Goal: Navigation & Orientation: Find specific page/section

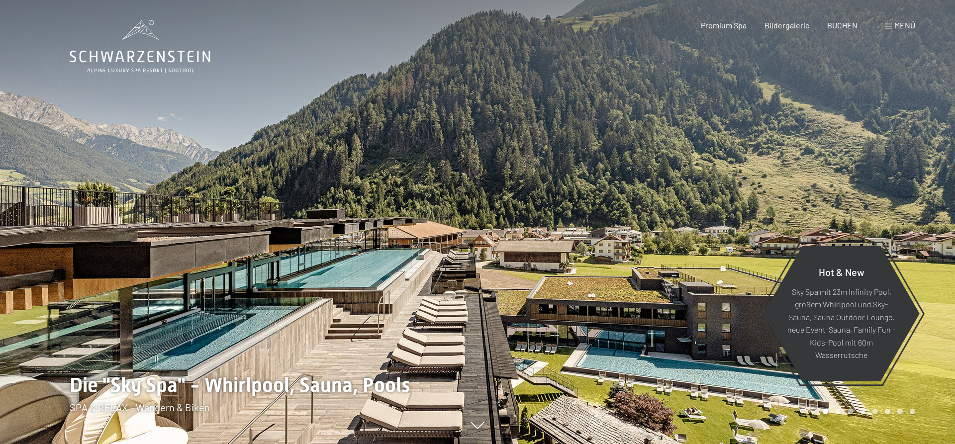
click at [136, 289] on div at bounding box center [238, 222] width 477 height 444
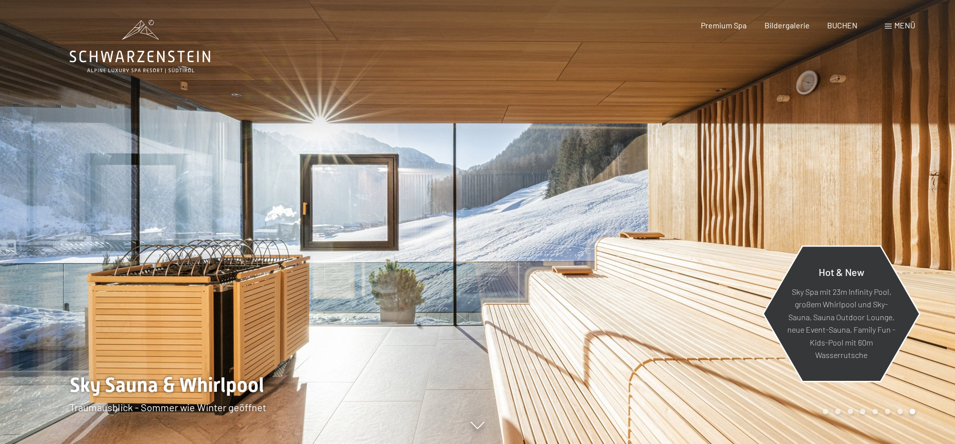
click at [917, 243] on div "Hot & New Sky Spa mit 23m Infinity Pool, großem Whirlpool und Sky-Sauna, Sauna …" at bounding box center [841, 314] width 158 height 146
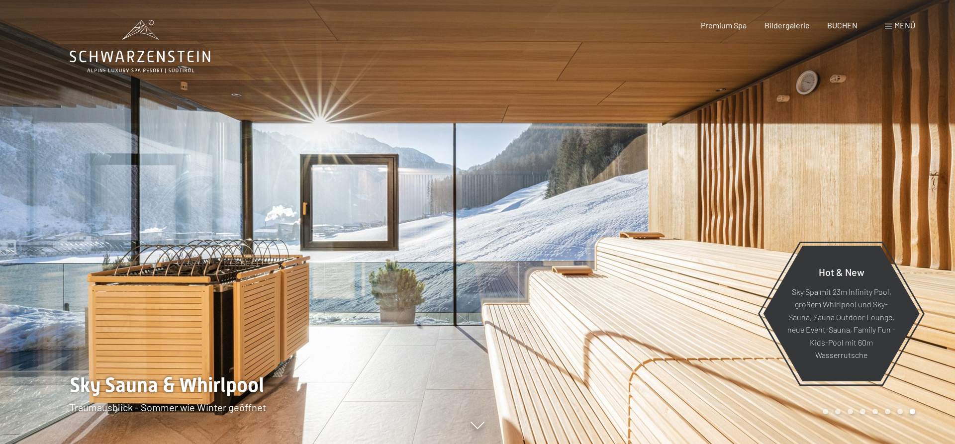
click at [865, 222] on div at bounding box center [715, 222] width 477 height 444
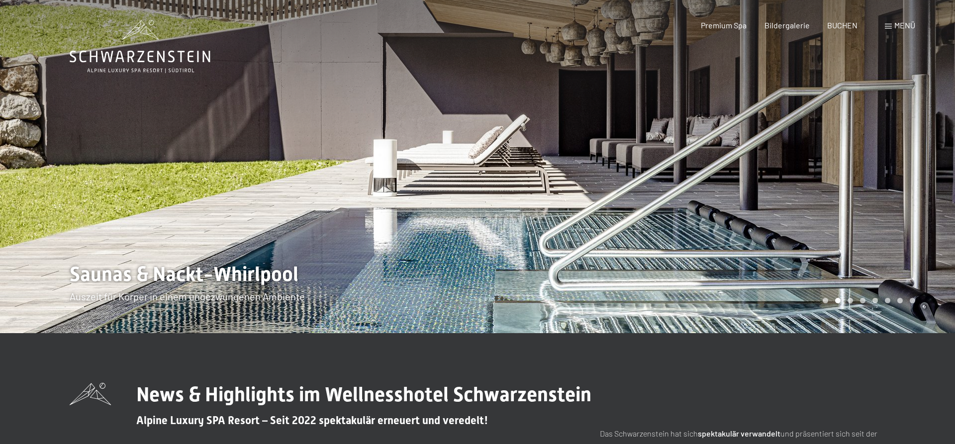
click at [657, 159] on div at bounding box center [715, 166] width 477 height 333
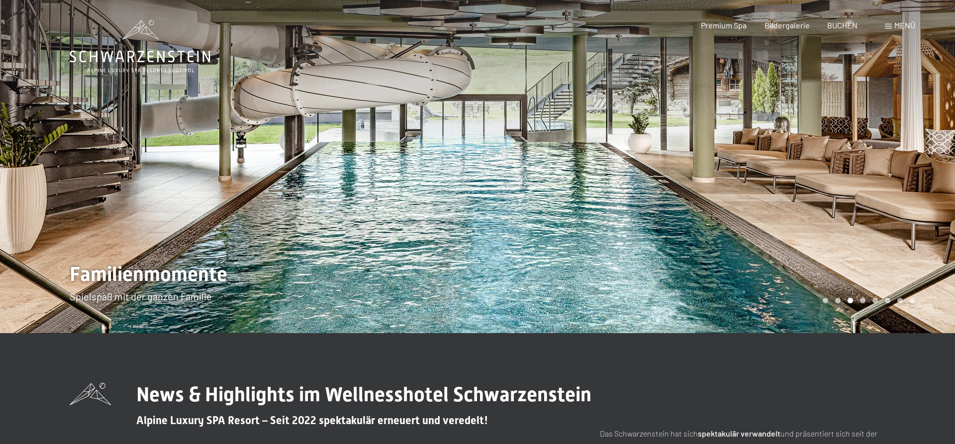
click at [655, 159] on div at bounding box center [715, 166] width 477 height 333
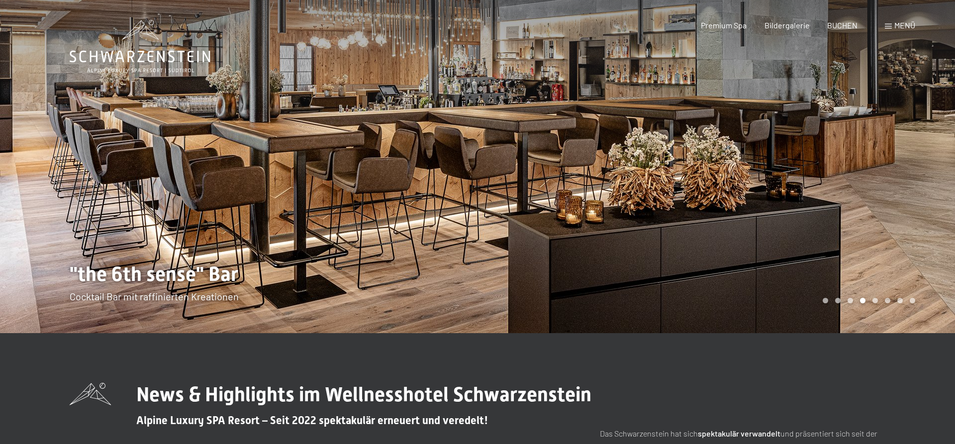
click at [712, 171] on div at bounding box center [715, 166] width 477 height 333
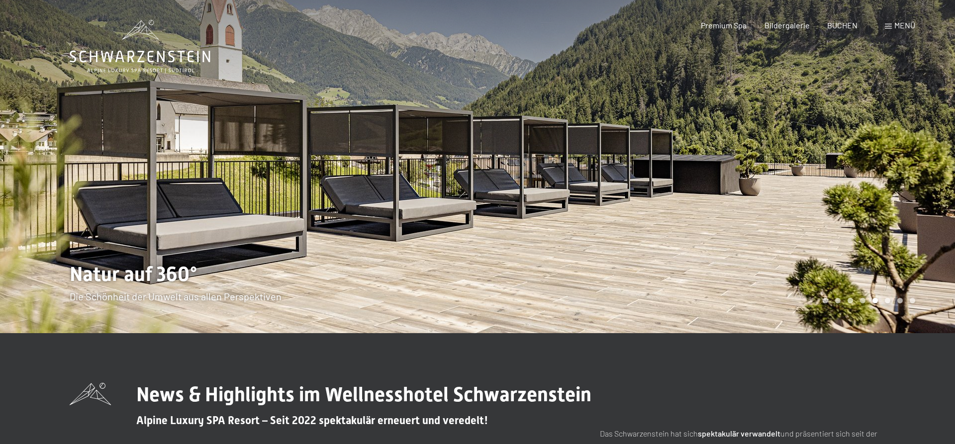
click at [718, 165] on div at bounding box center [715, 166] width 477 height 333
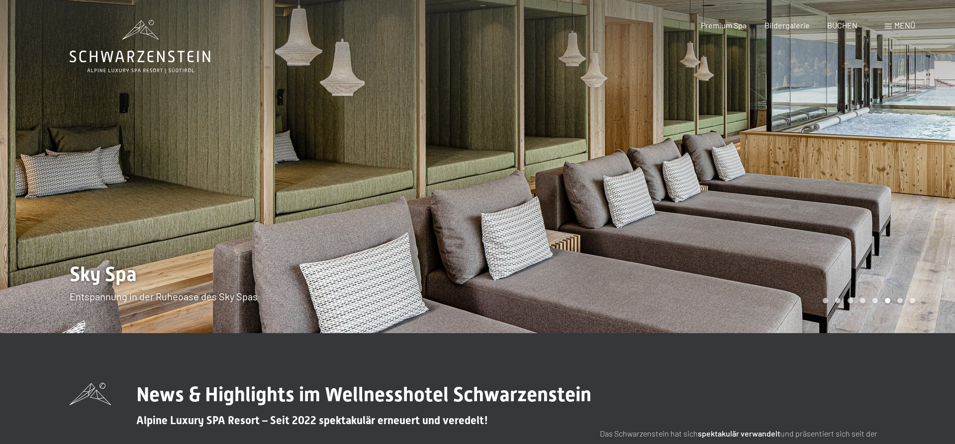
click at [717, 165] on div at bounding box center [715, 166] width 477 height 333
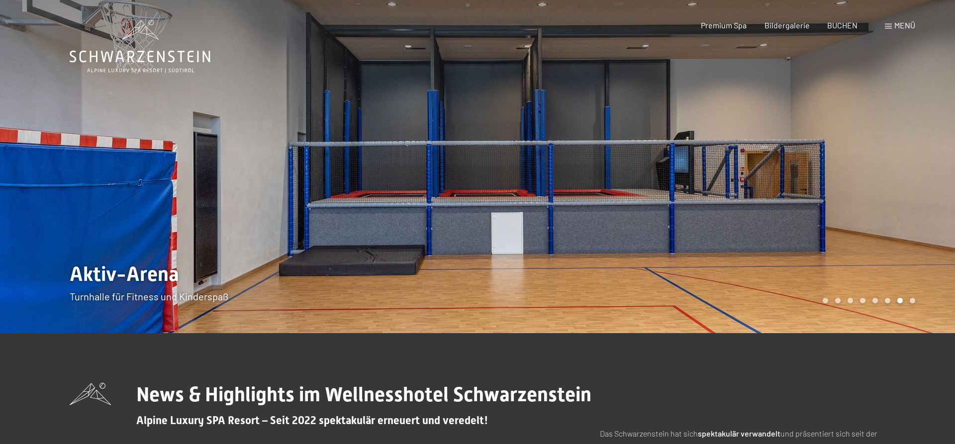
click at [721, 164] on div at bounding box center [715, 166] width 477 height 333
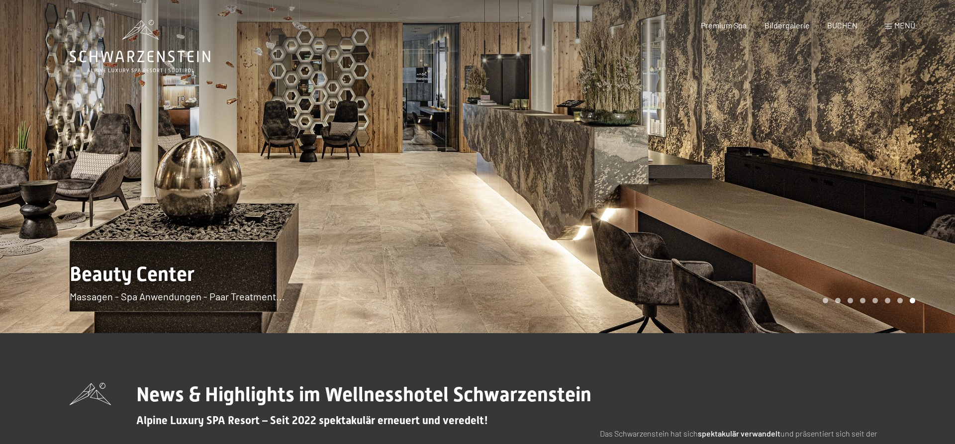
click at [721, 164] on div at bounding box center [715, 166] width 477 height 333
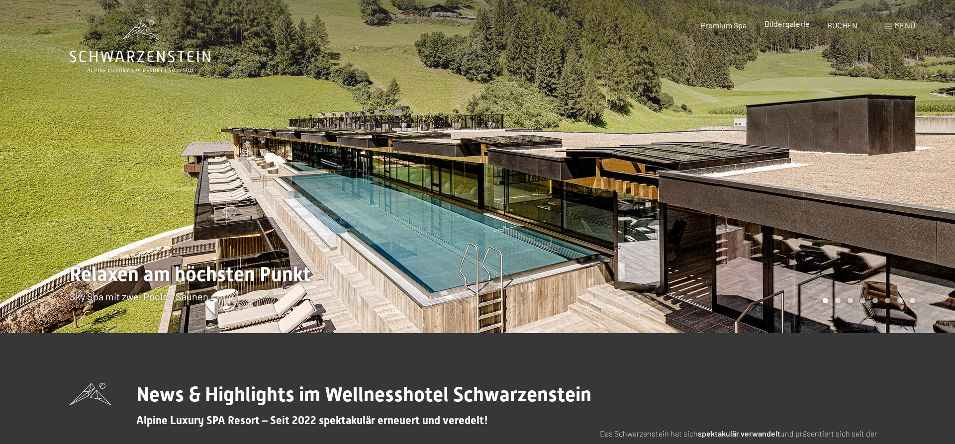
click at [785, 23] on span "Bildergalerie" at bounding box center [786, 23] width 45 height 9
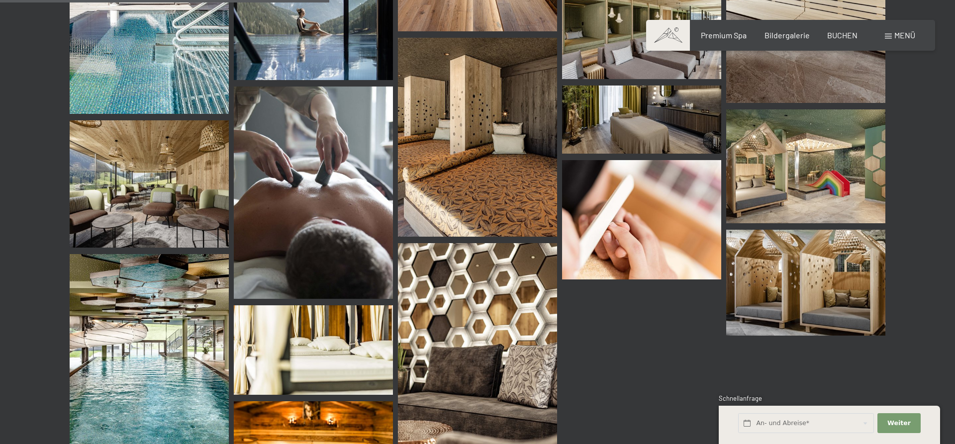
scroll to position [707, 0]
